Goal: Task Accomplishment & Management: Use online tool/utility

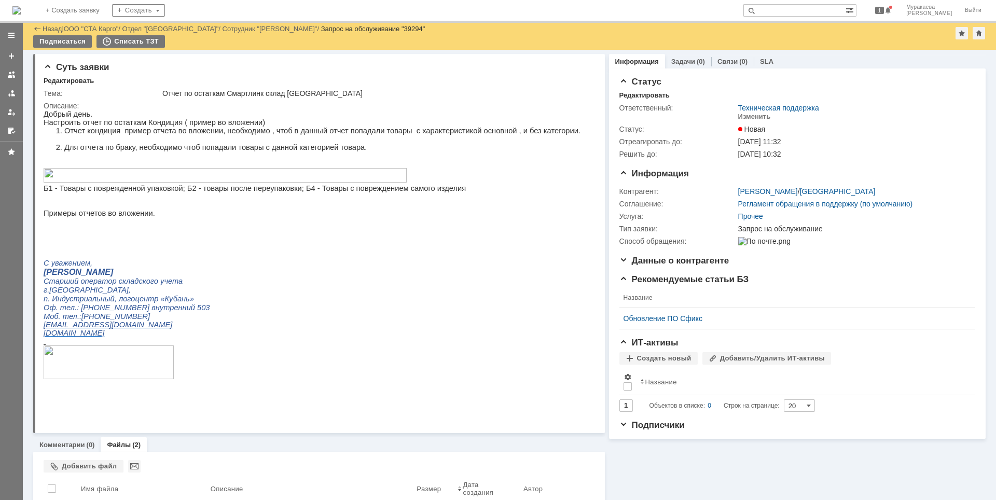
scroll to position [90, 0]
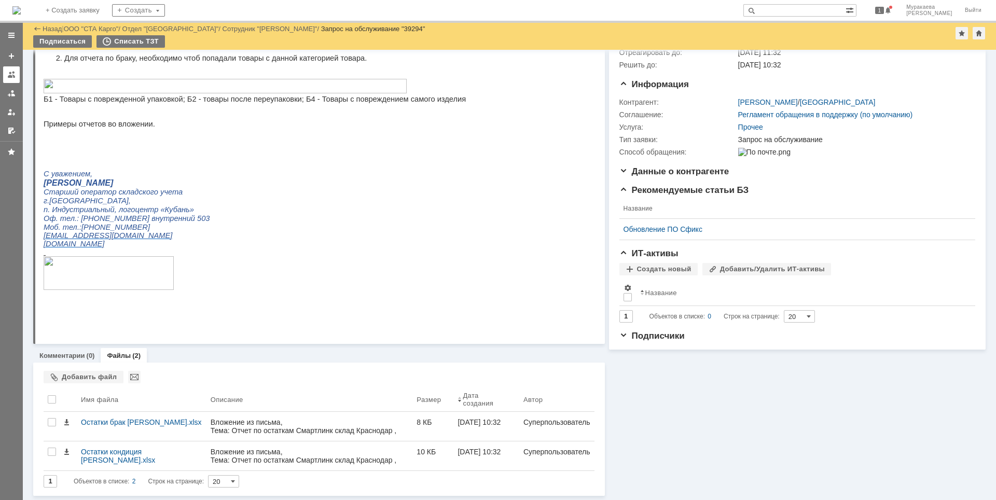
click at [12, 71] on div at bounding box center [11, 75] width 8 height 8
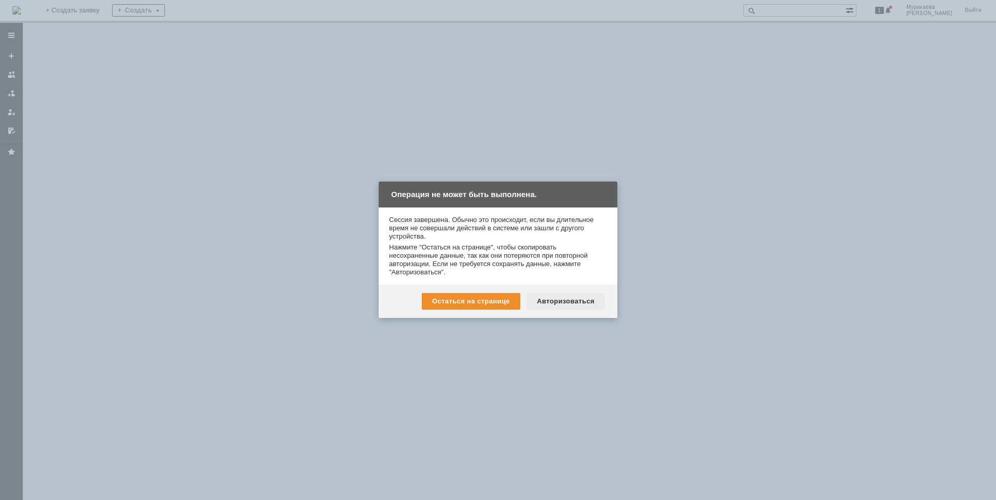
click at [540, 296] on div "Авторизоваться" at bounding box center [565, 301] width 78 height 17
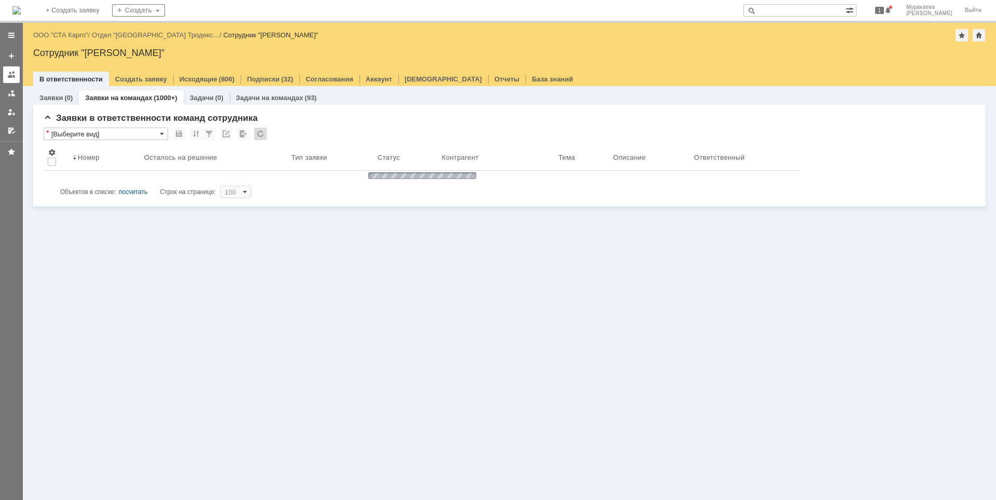
click at [12, 77] on div at bounding box center [11, 75] width 8 height 8
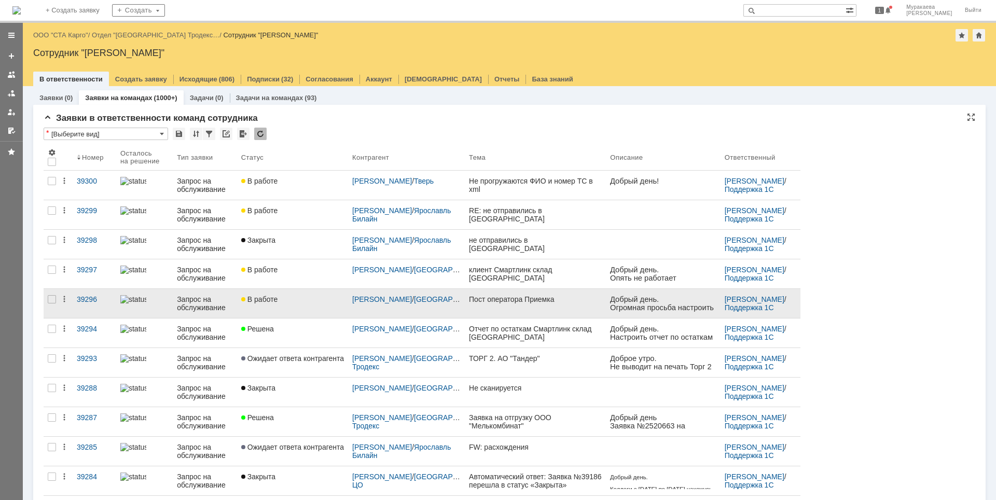
click at [184, 295] on div "Запрос на обслуживание" at bounding box center [205, 303] width 56 height 17
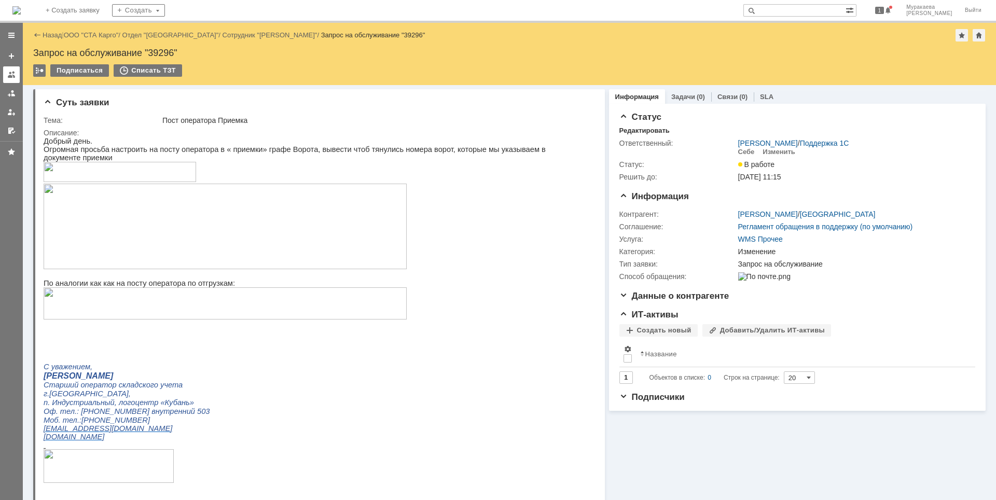
click at [15, 75] on div at bounding box center [11, 75] width 8 height 8
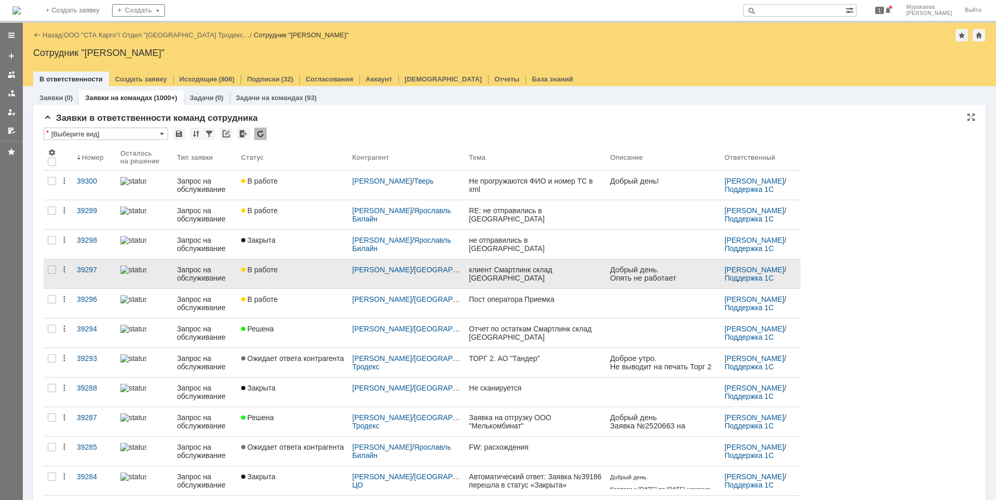
click at [193, 279] on div "Запрос на обслуживание" at bounding box center [205, 274] width 56 height 17
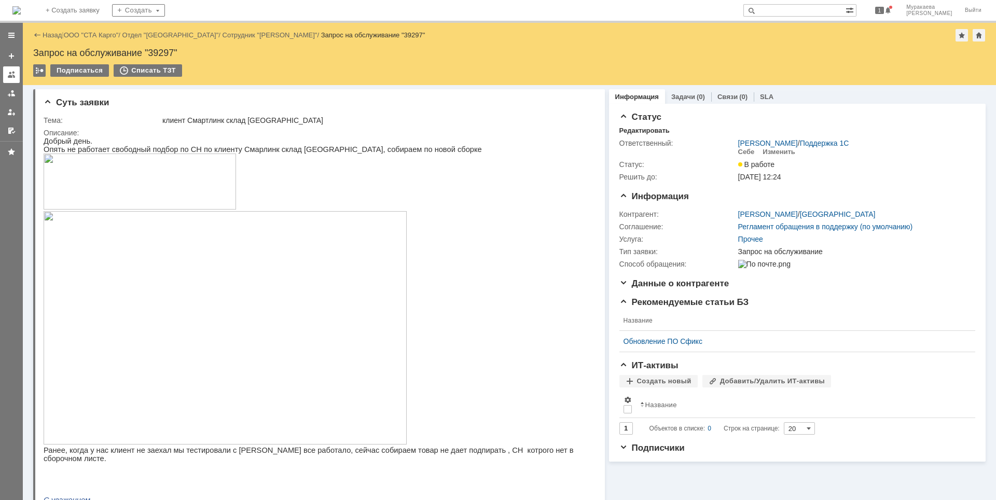
click at [10, 77] on div at bounding box center [11, 75] width 8 height 8
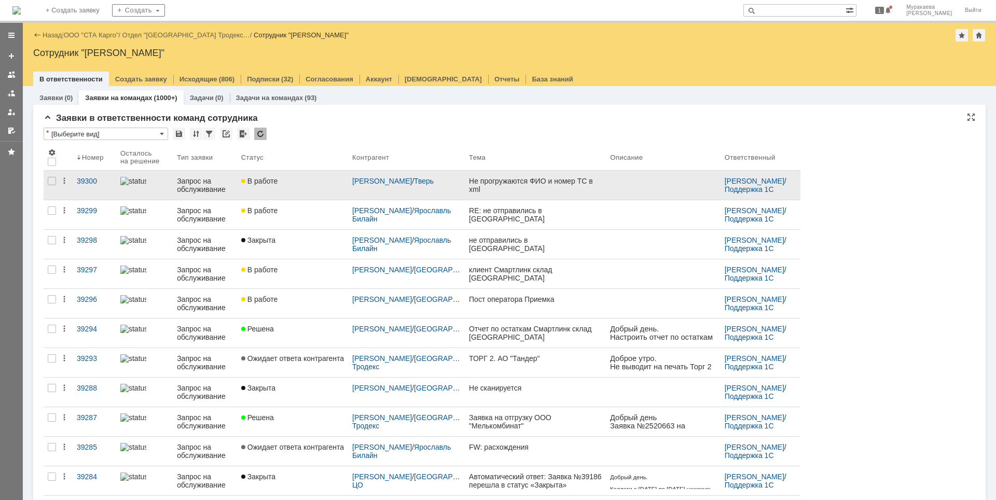
click at [192, 186] on div "Запрос на обслуживание" at bounding box center [205, 185] width 56 height 17
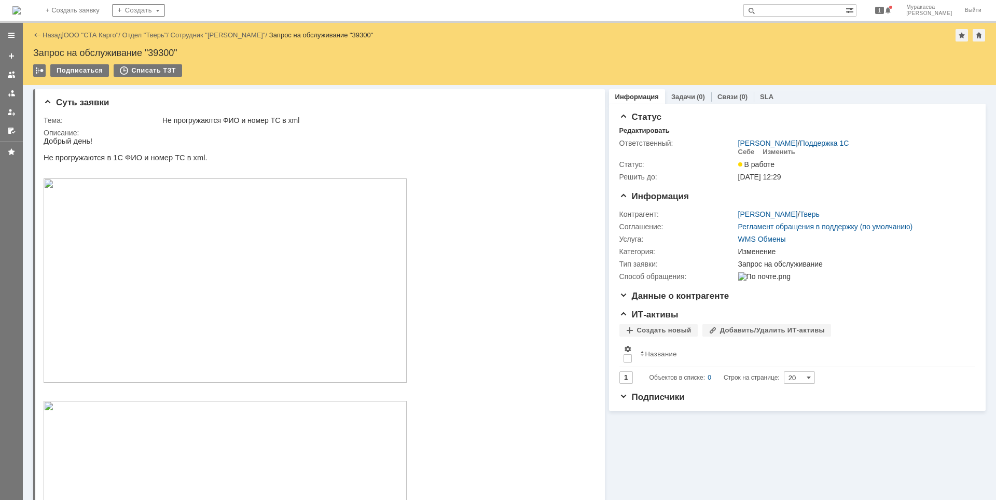
click at [98, 221] on img at bounding box center [225, 280] width 363 height 204
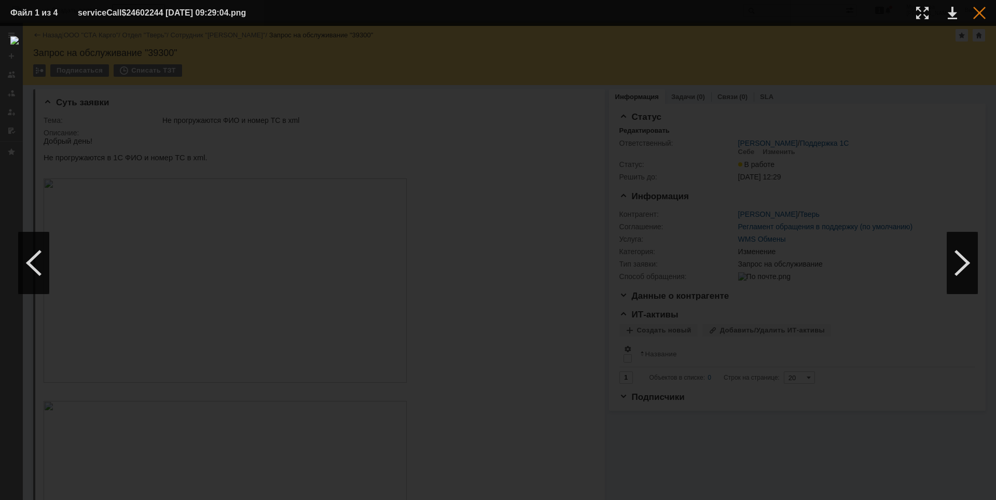
click at [977, 11] on div at bounding box center [979, 13] width 12 height 12
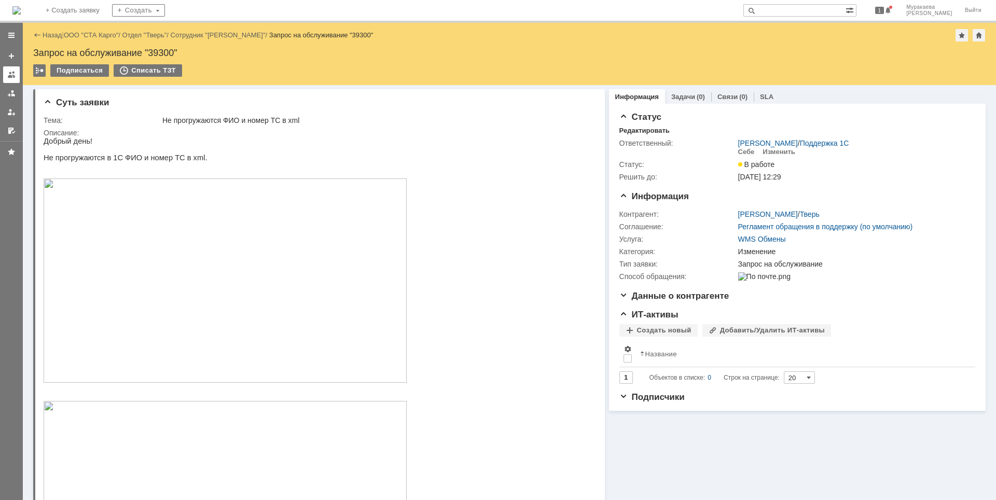
click at [9, 74] on div at bounding box center [11, 75] width 8 height 8
